Goal: Information Seeking & Learning: Find specific fact

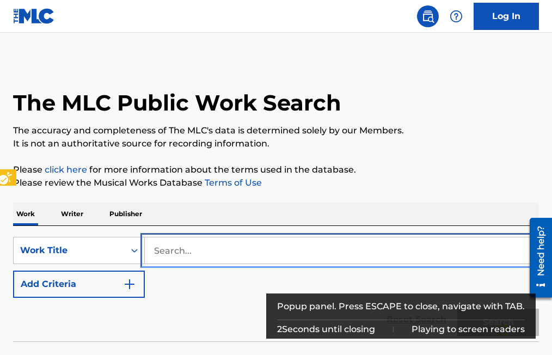
click at [147, 247] on input "Search..." at bounding box center [341, 250] width 393 height 26
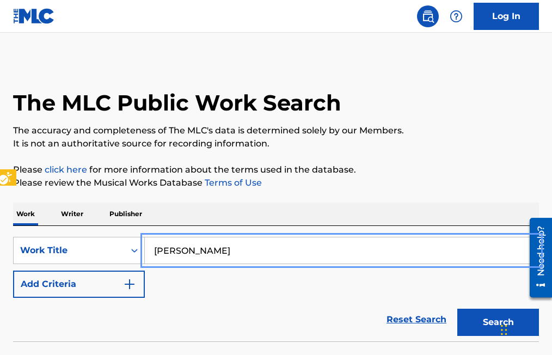
click at [152, 248] on input "[PERSON_NAME]" at bounding box center [341, 250] width 393 height 26
type input "[PERSON_NAME]"
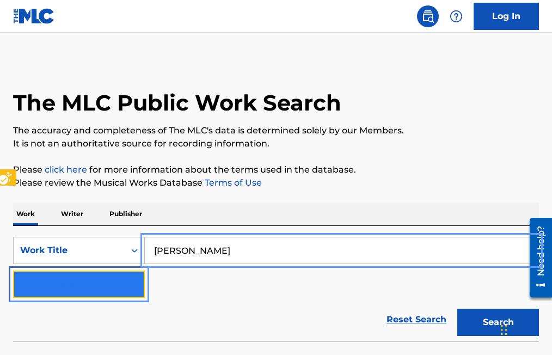
click at [131, 285] on img "Search Form" at bounding box center [129, 284] width 13 height 13
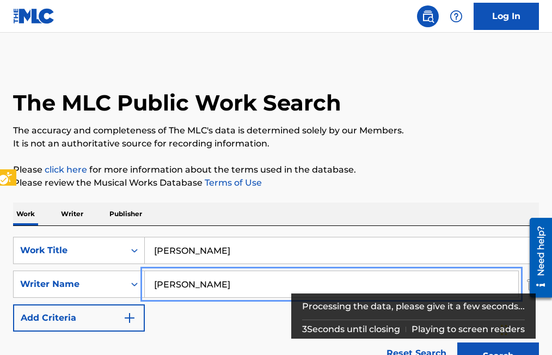
type input "[PERSON_NAME]"
click at [13, 304] on button "Add Criteria" at bounding box center [79, 317] width 132 height 27
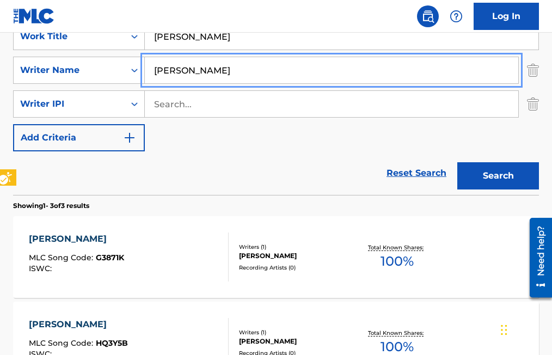
scroll to position [218, 0]
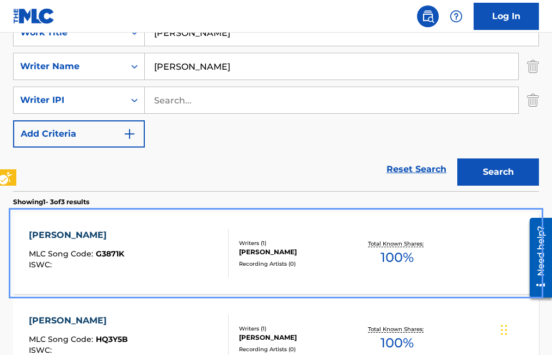
click at [111, 250] on span "G3871K" at bounding box center [110, 254] width 28 height 10
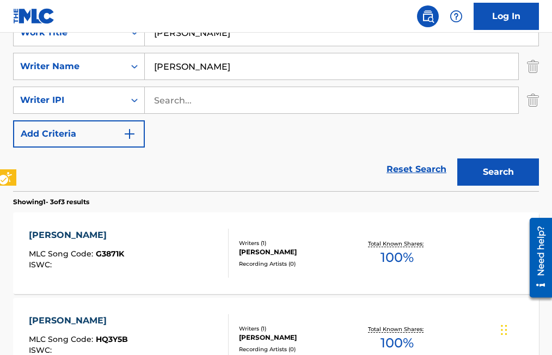
scroll to position [327, 0]
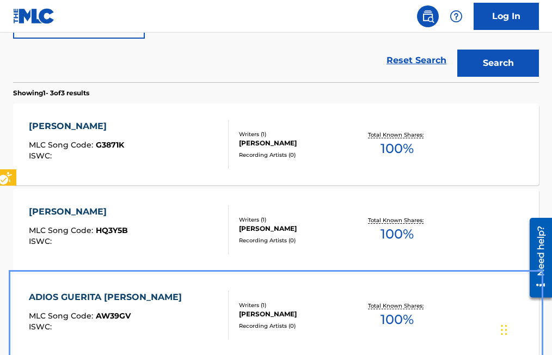
click at [117, 316] on span "AW39GV" at bounding box center [113, 316] width 35 height 10
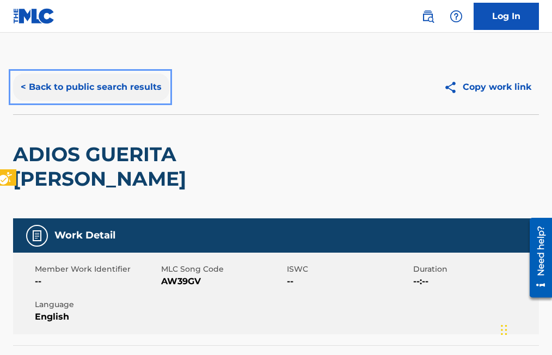
click at [23, 88] on button "< Back to public search results" at bounding box center [91, 86] width 156 height 27
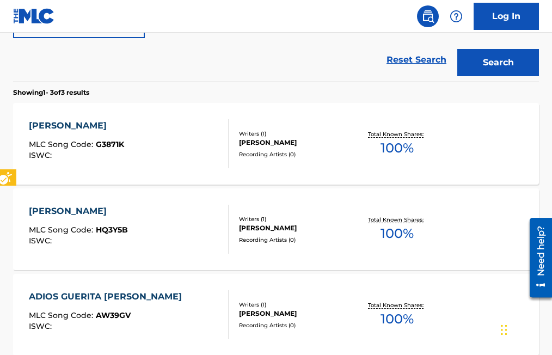
scroll to position [328, 0]
